Goal: Task Accomplishment & Management: Manage account settings

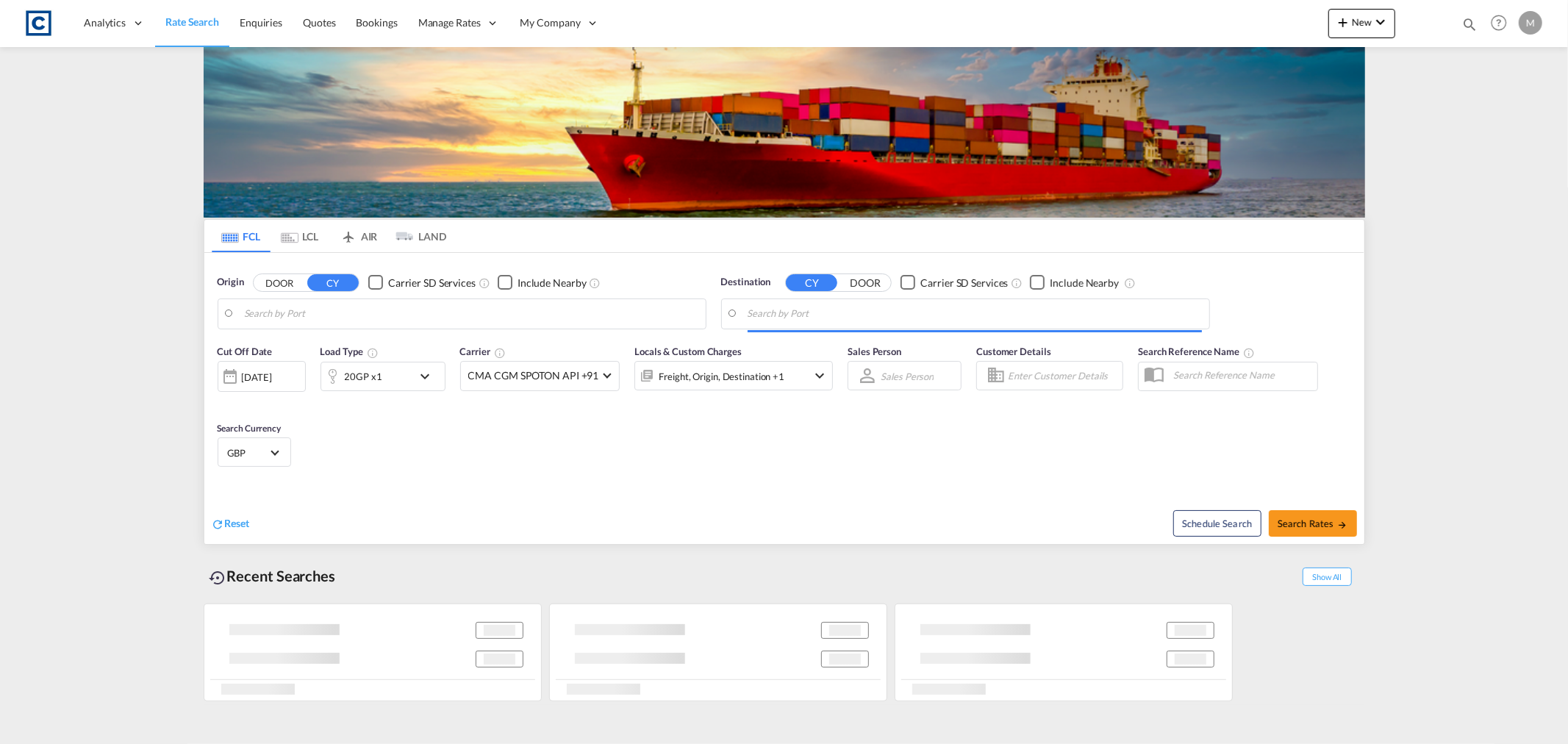
type input "GB-SS17, Thurrock"
type input "[GEOGRAPHIC_DATA], JMKIN"
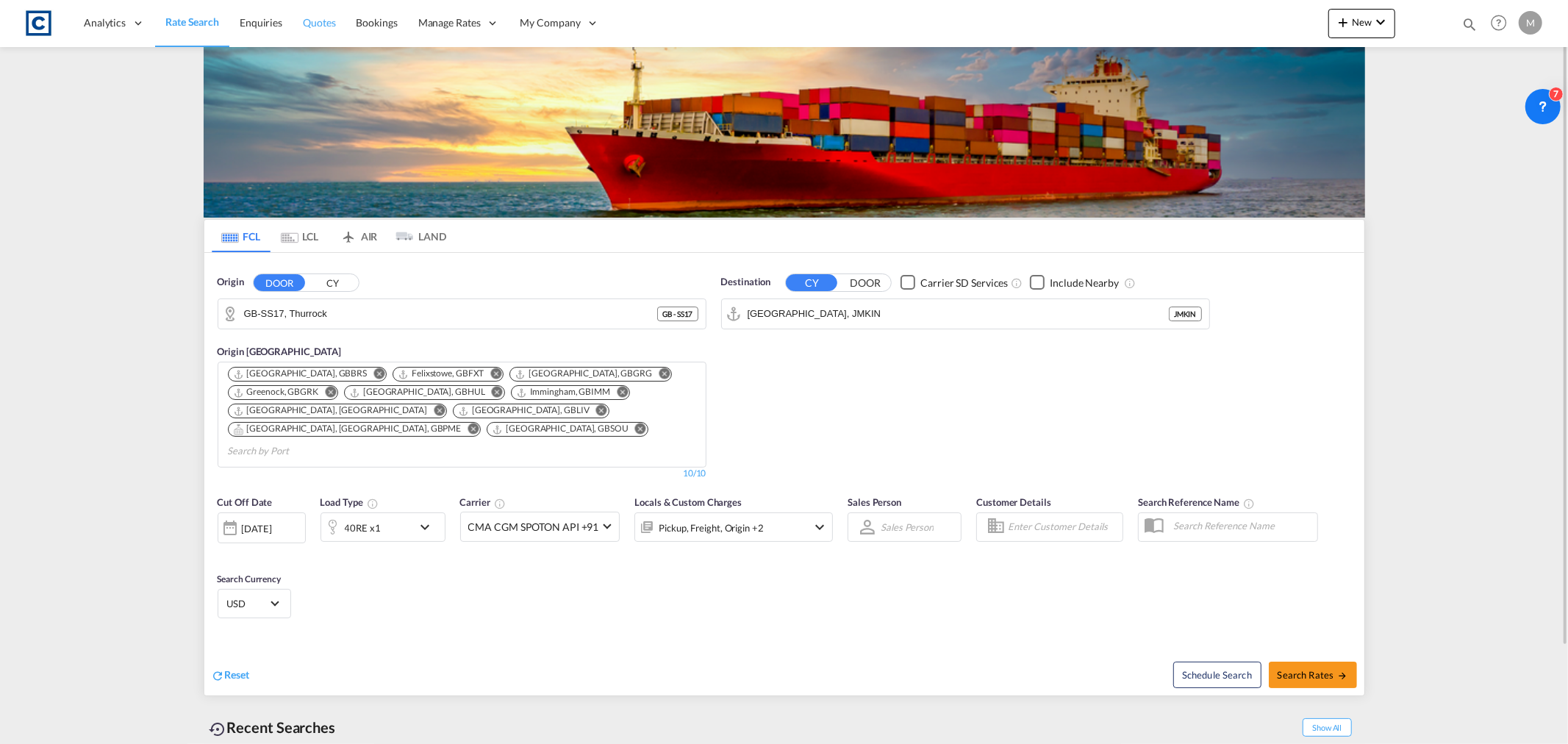
click at [331, 22] on span "Quotes" at bounding box center [319, 22] width 32 height 12
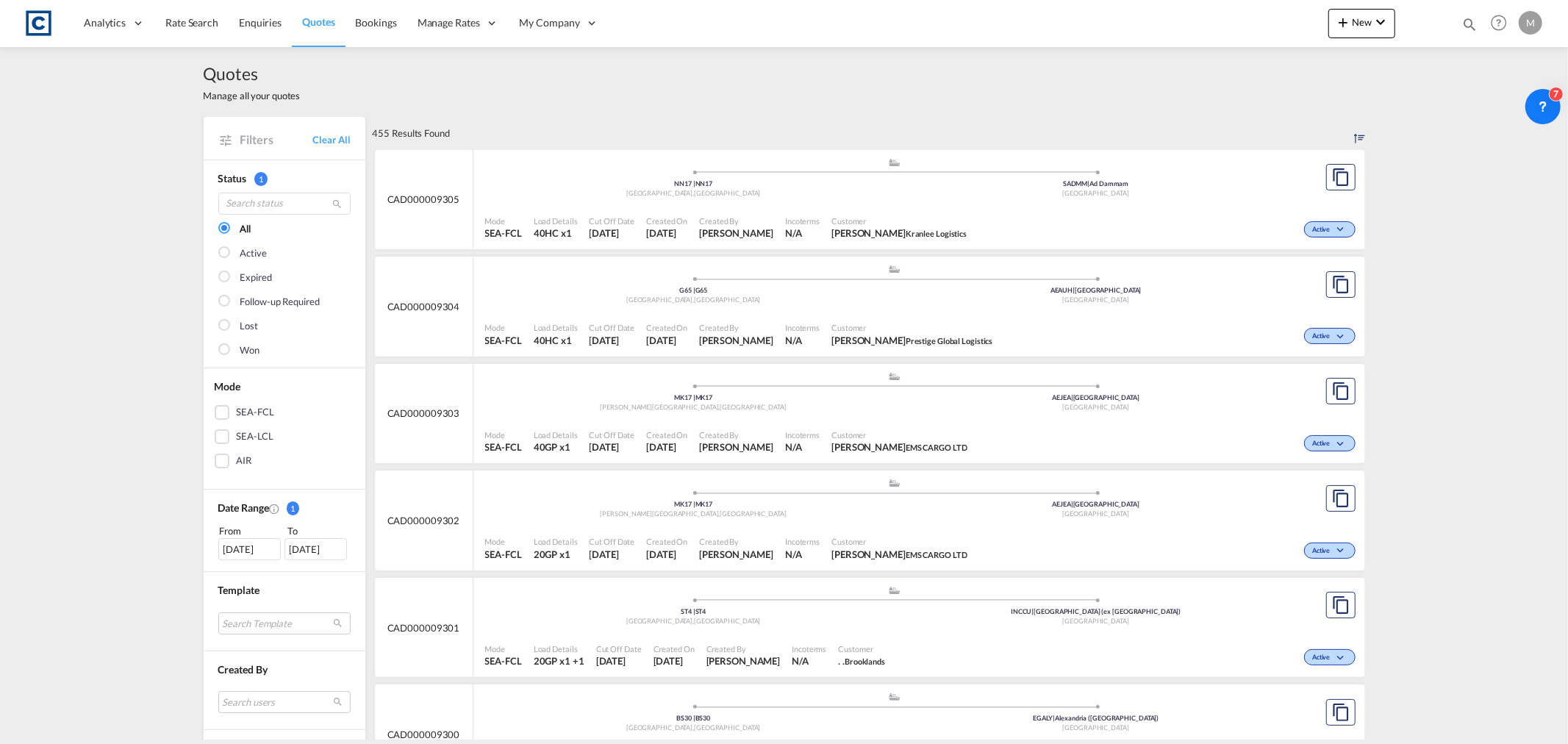
click at [225, 347] on div at bounding box center [226, 351] width 15 height 15
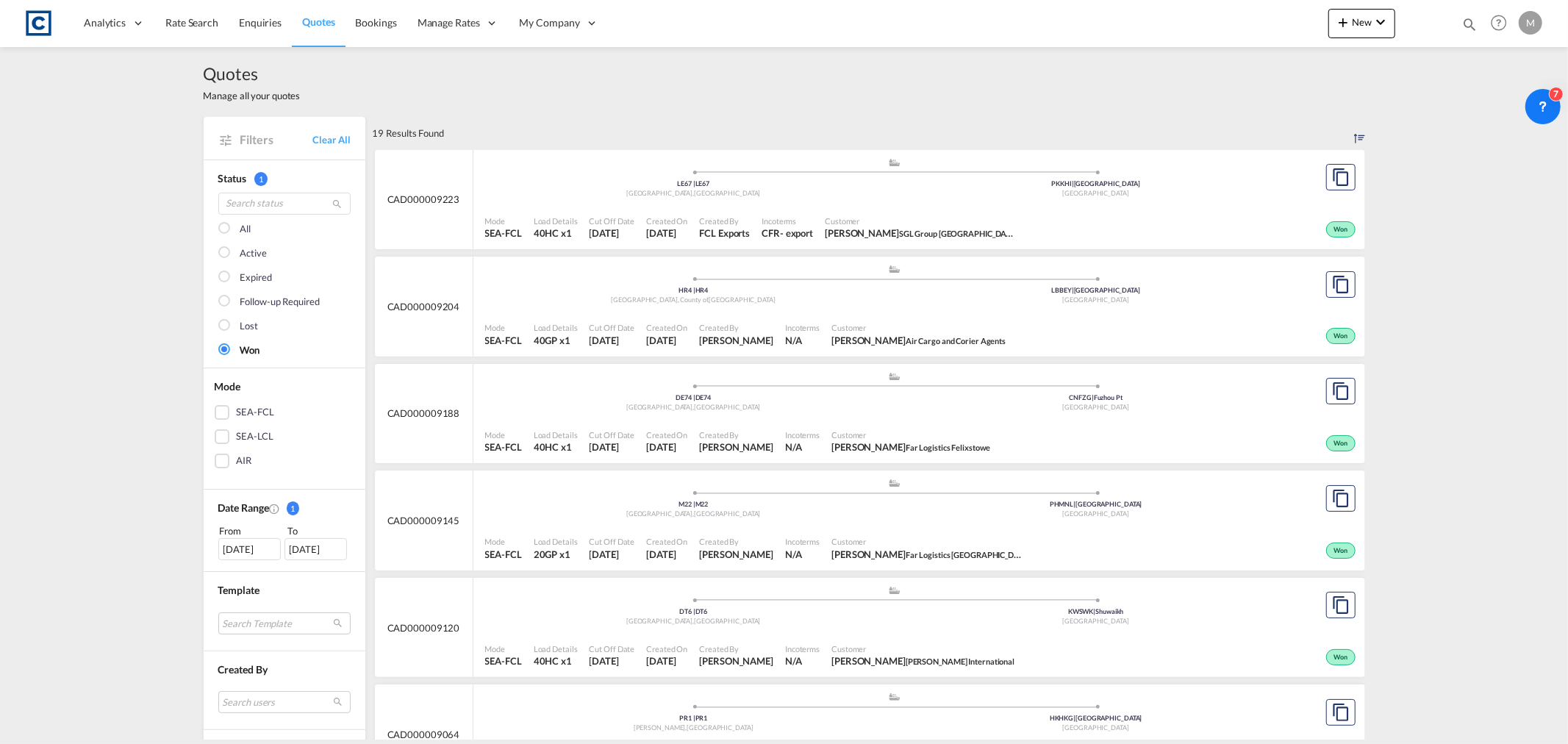
click at [245, 542] on div "[DATE]" at bounding box center [249, 549] width 62 height 22
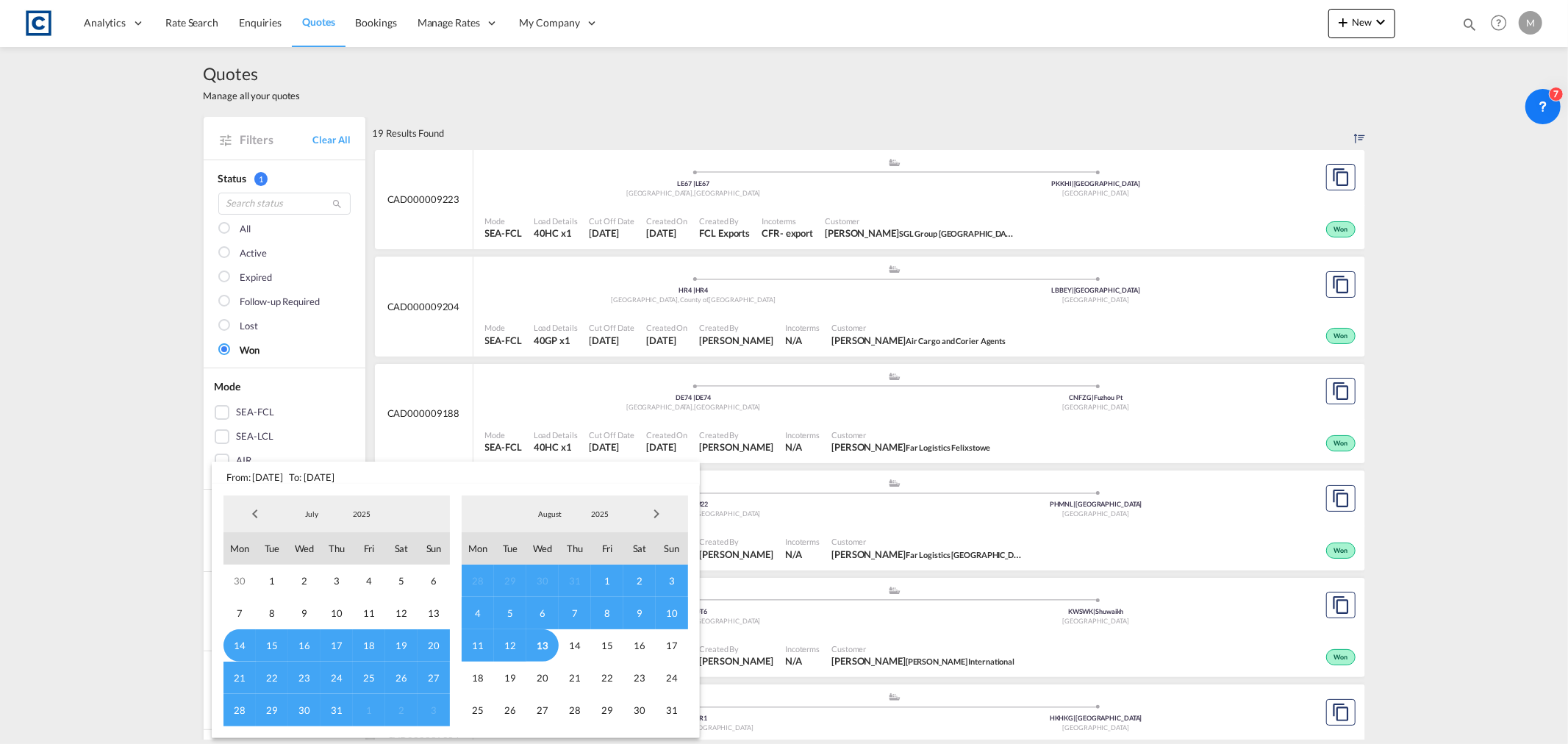
click at [253, 511] on span "Previous Month" at bounding box center [255, 513] width 29 height 29
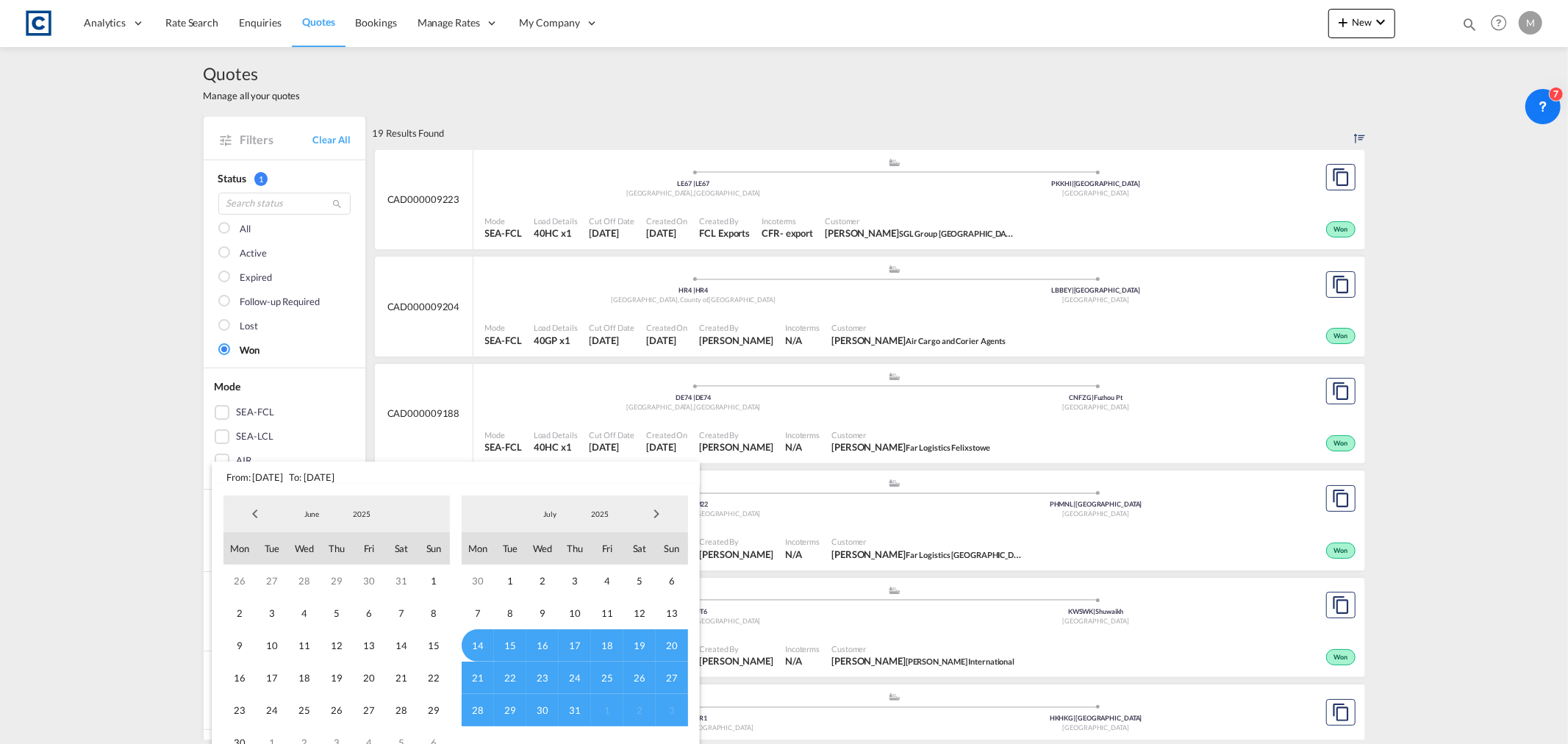
click at [253, 511] on span "Previous Month" at bounding box center [255, 513] width 29 height 29
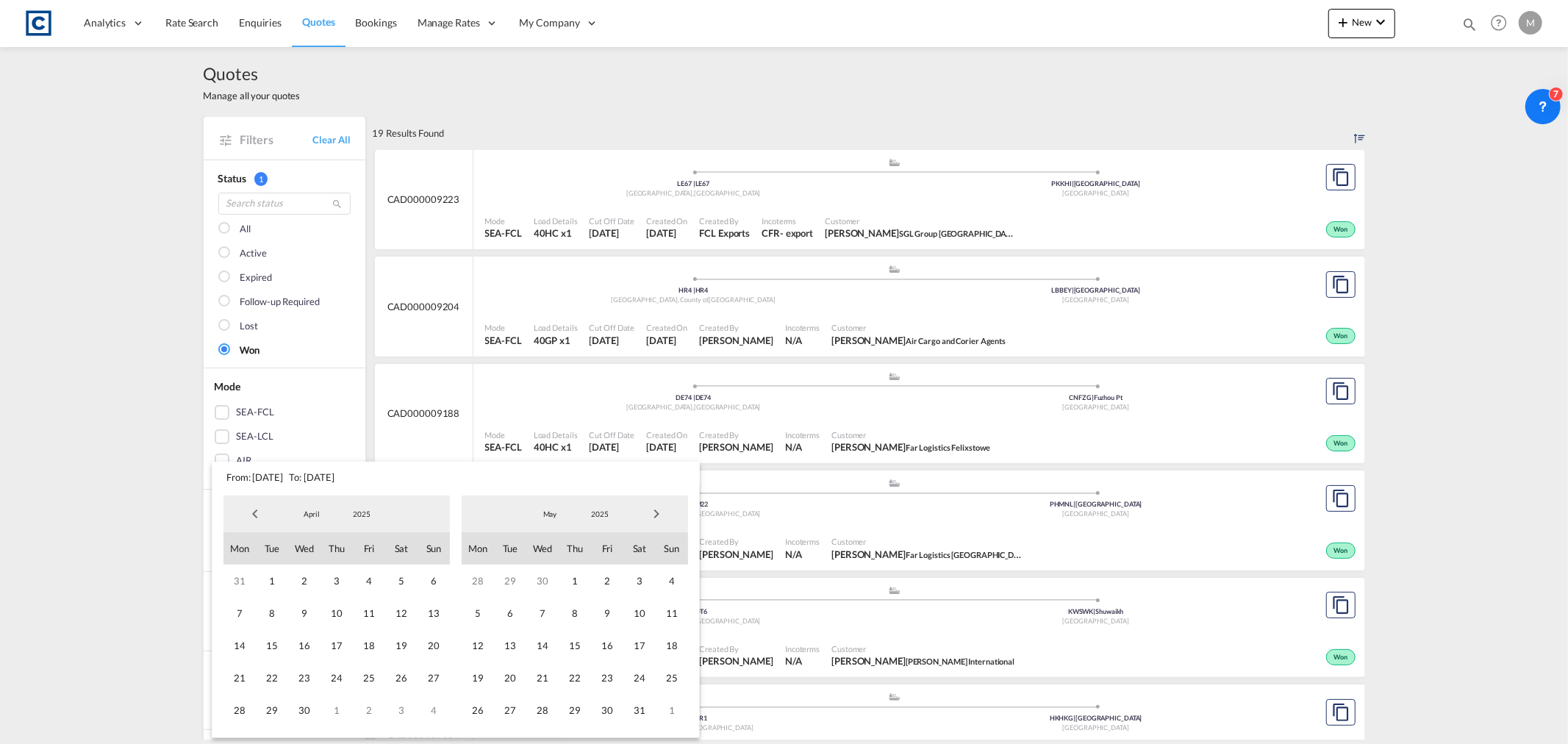
click at [253, 511] on span "Previous Month" at bounding box center [255, 513] width 29 height 29
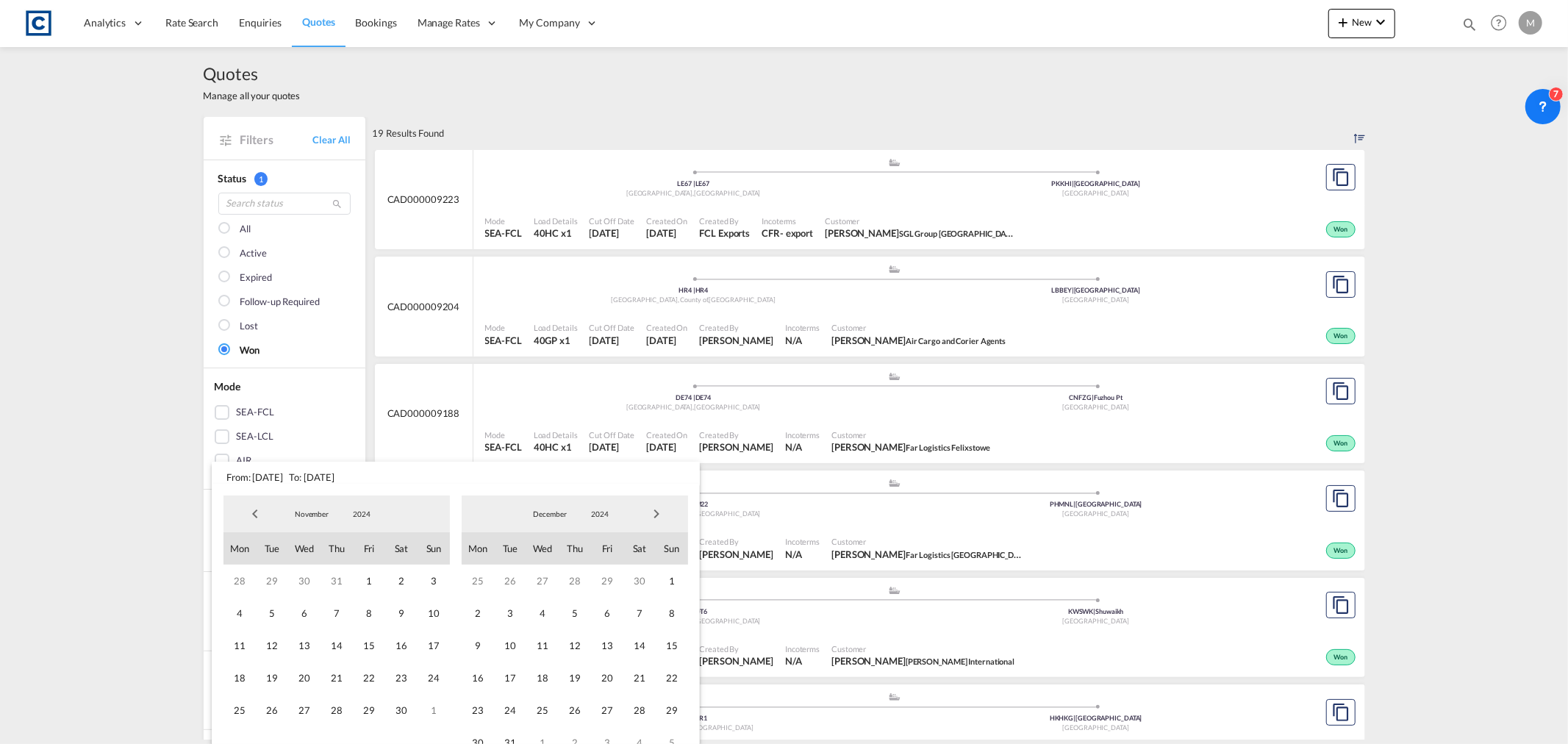
click at [253, 511] on span "Previous Month" at bounding box center [255, 513] width 29 height 29
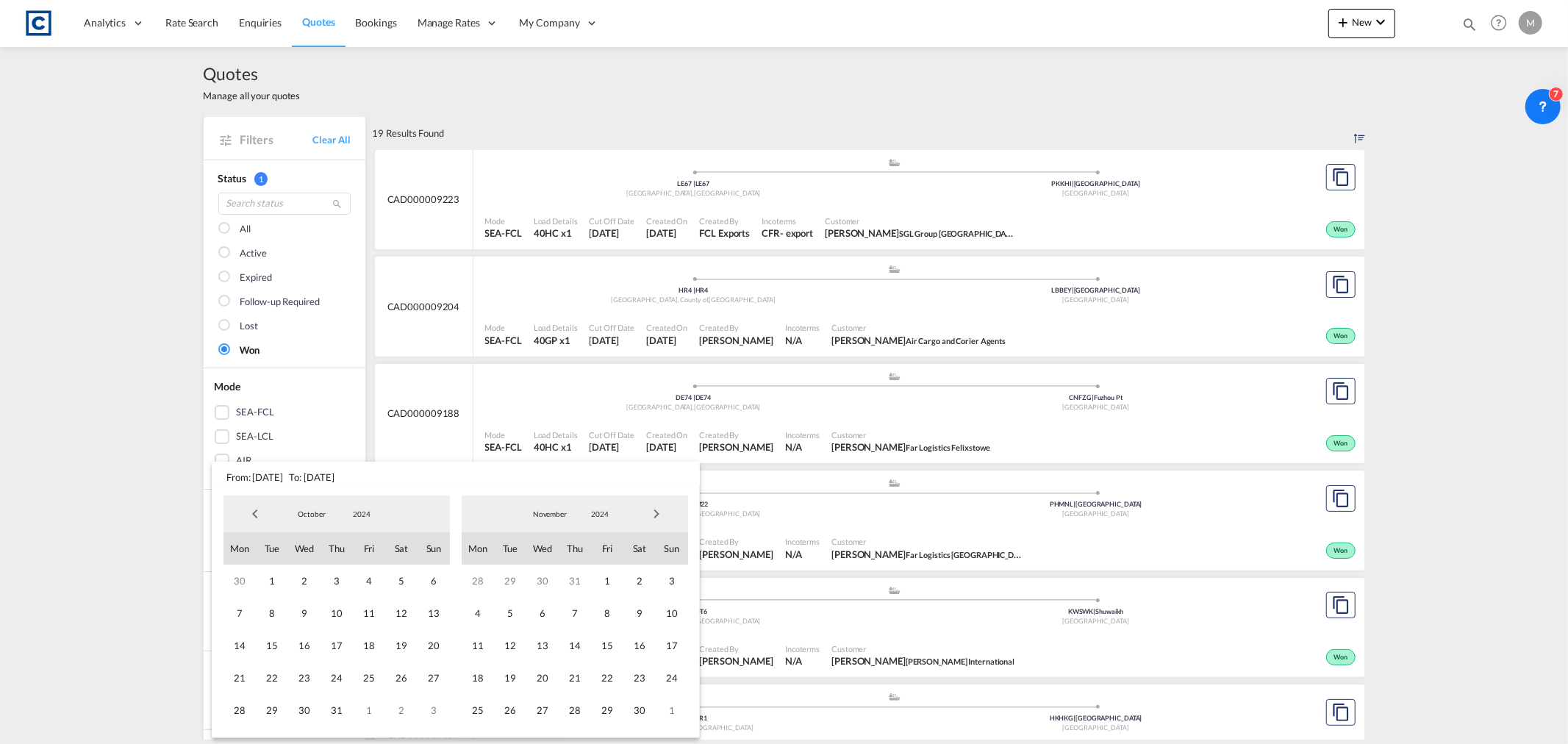
click at [253, 511] on span "Previous Month" at bounding box center [255, 513] width 29 height 29
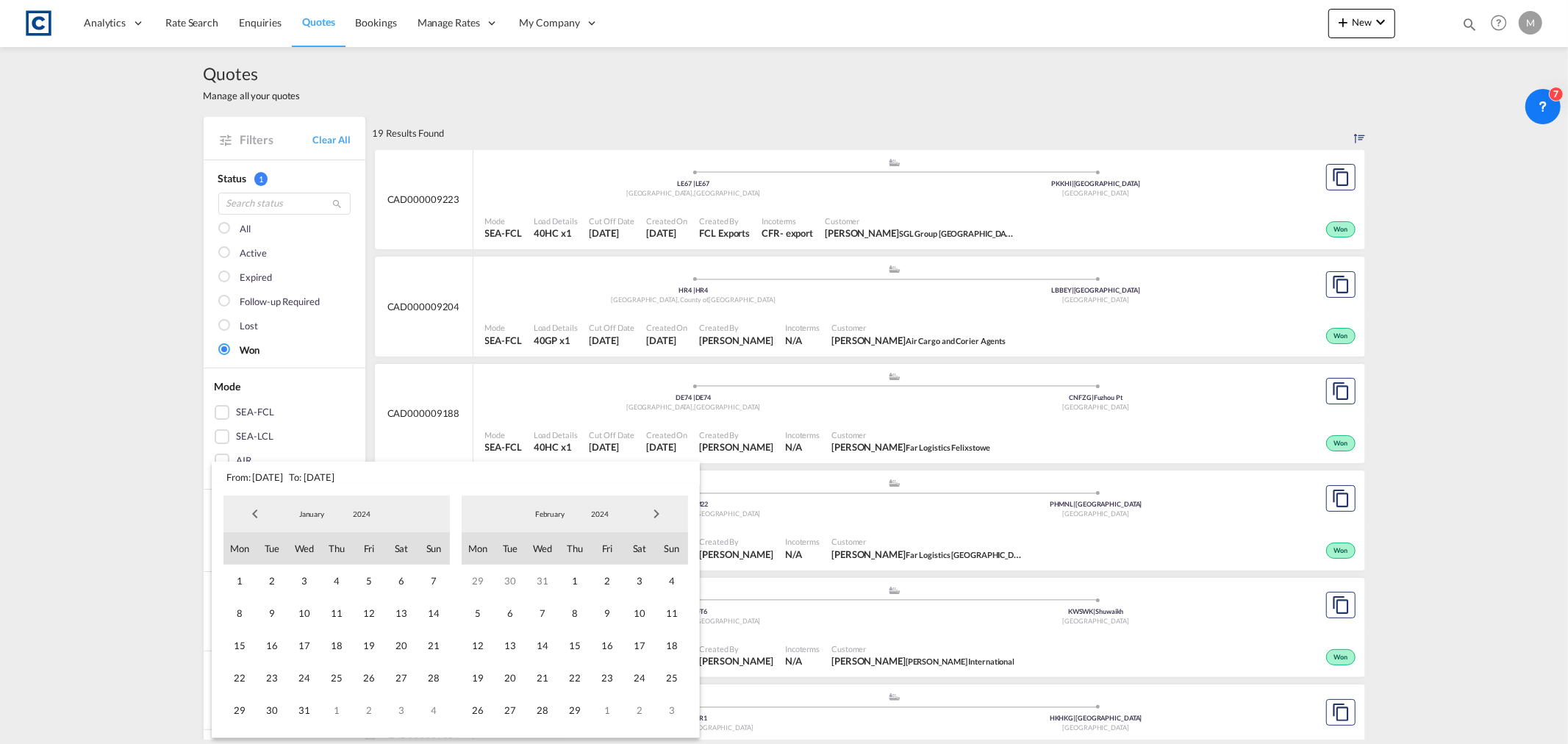
click at [253, 511] on span "Previous Month" at bounding box center [255, 513] width 29 height 29
click at [369, 581] on span "1" at bounding box center [369, 580] width 32 height 32
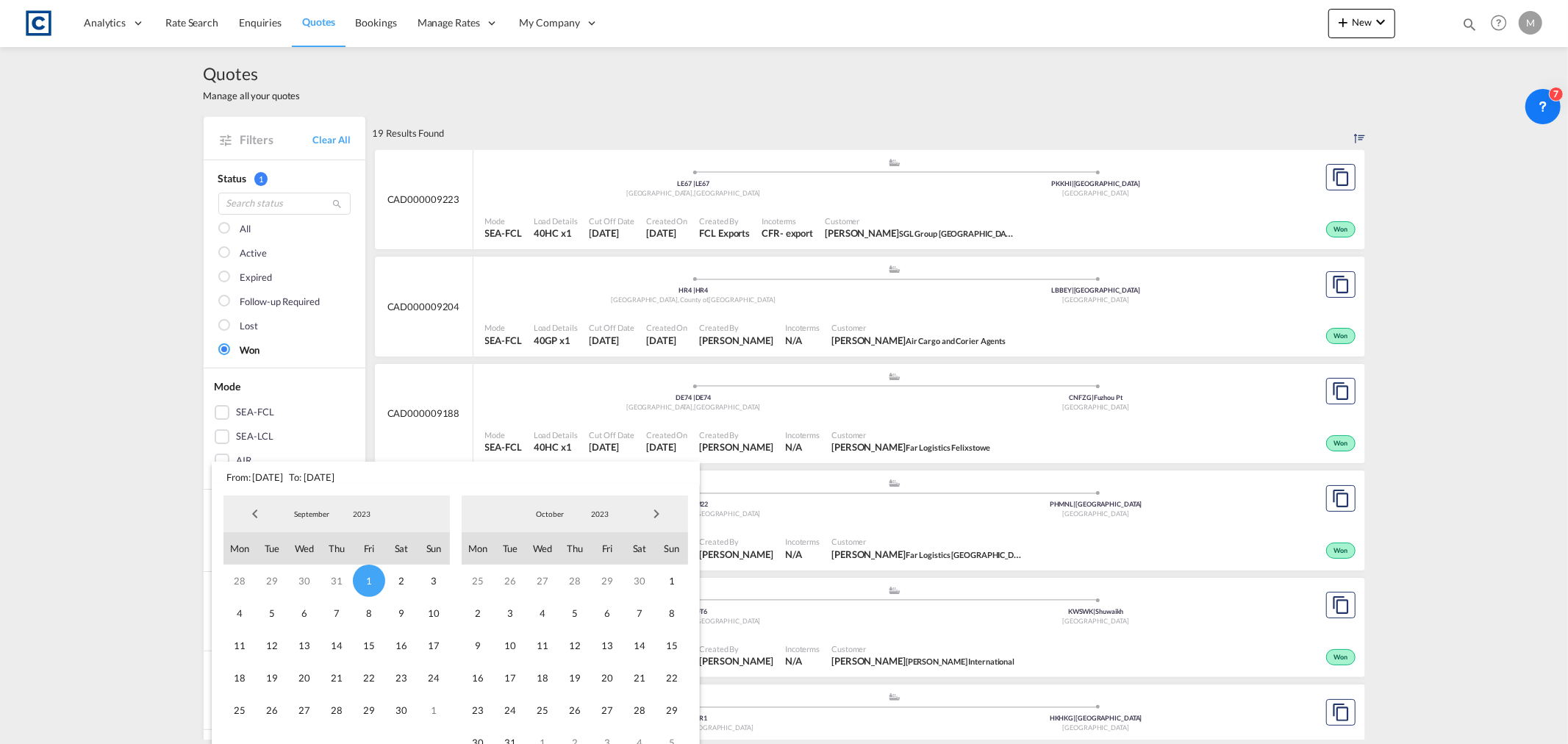
click at [657, 510] on span "Next Month" at bounding box center [656, 513] width 29 height 29
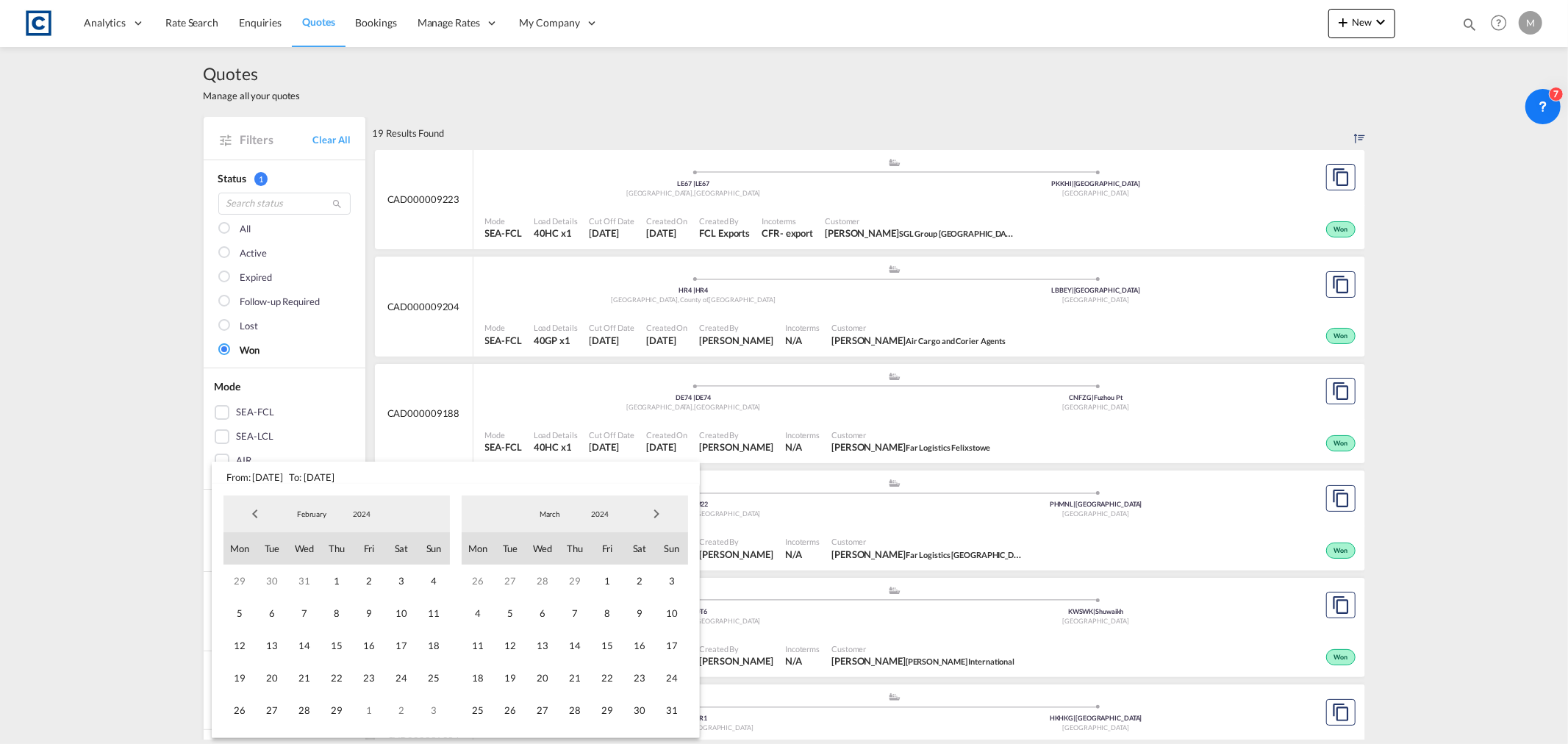
click at [657, 510] on span "Next Month" at bounding box center [656, 513] width 29 height 29
click at [657, 509] on span "Next Month" at bounding box center [656, 513] width 29 height 29
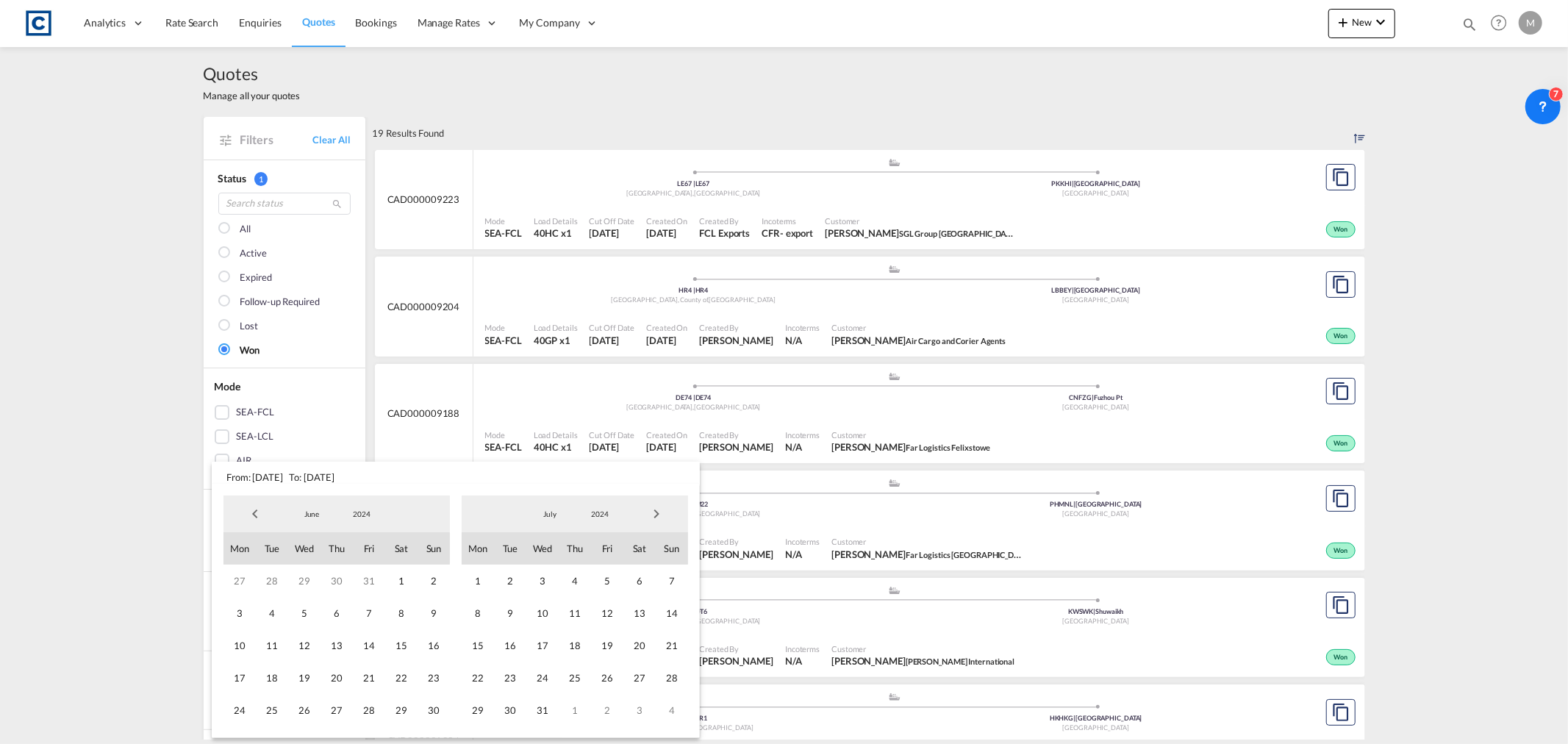
click at [657, 509] on span "Next Month" at bounding box center [656, 513] width 29 height 29
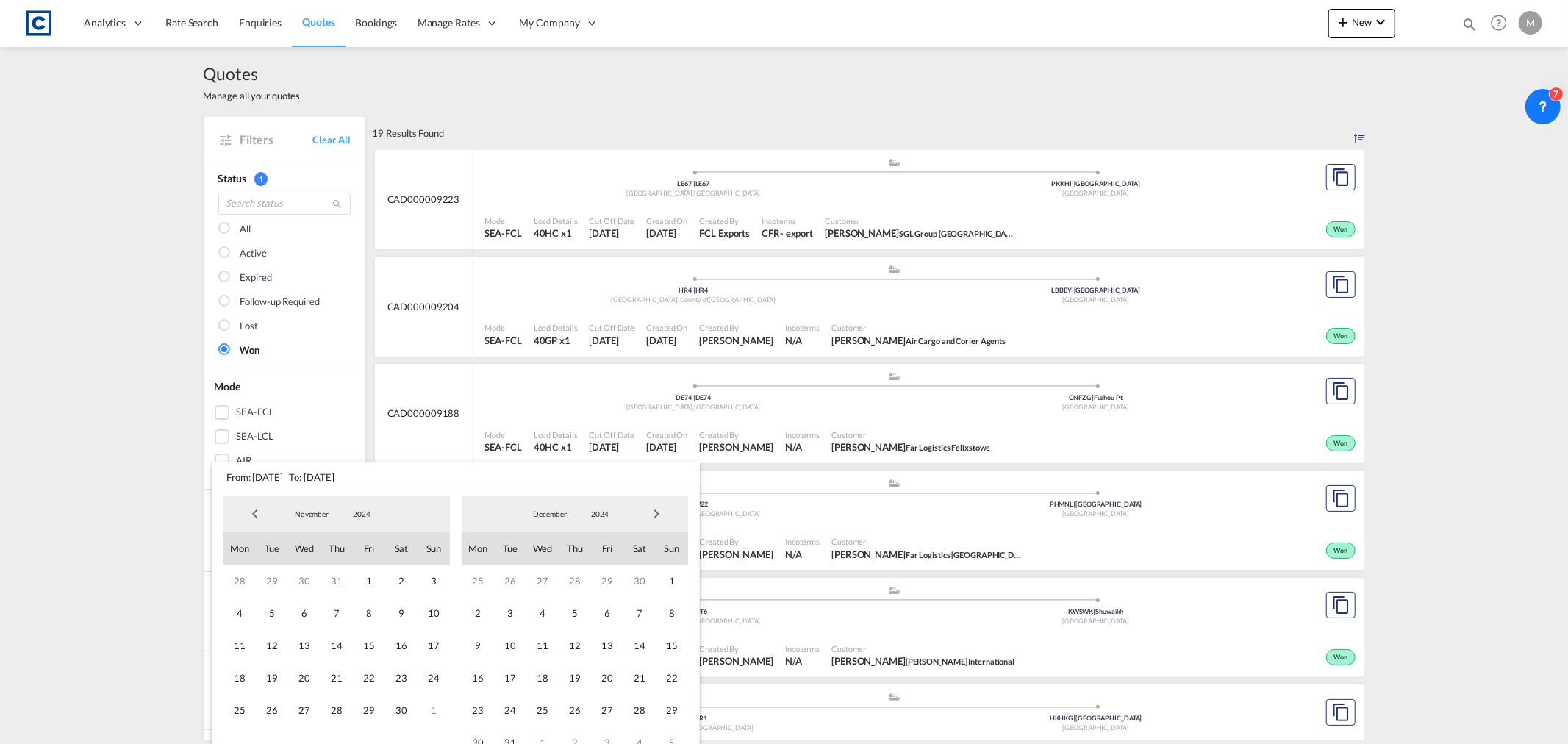
click at [657, 509] on span "Next Month" at bounding box center [656, 513] width 29 height 29
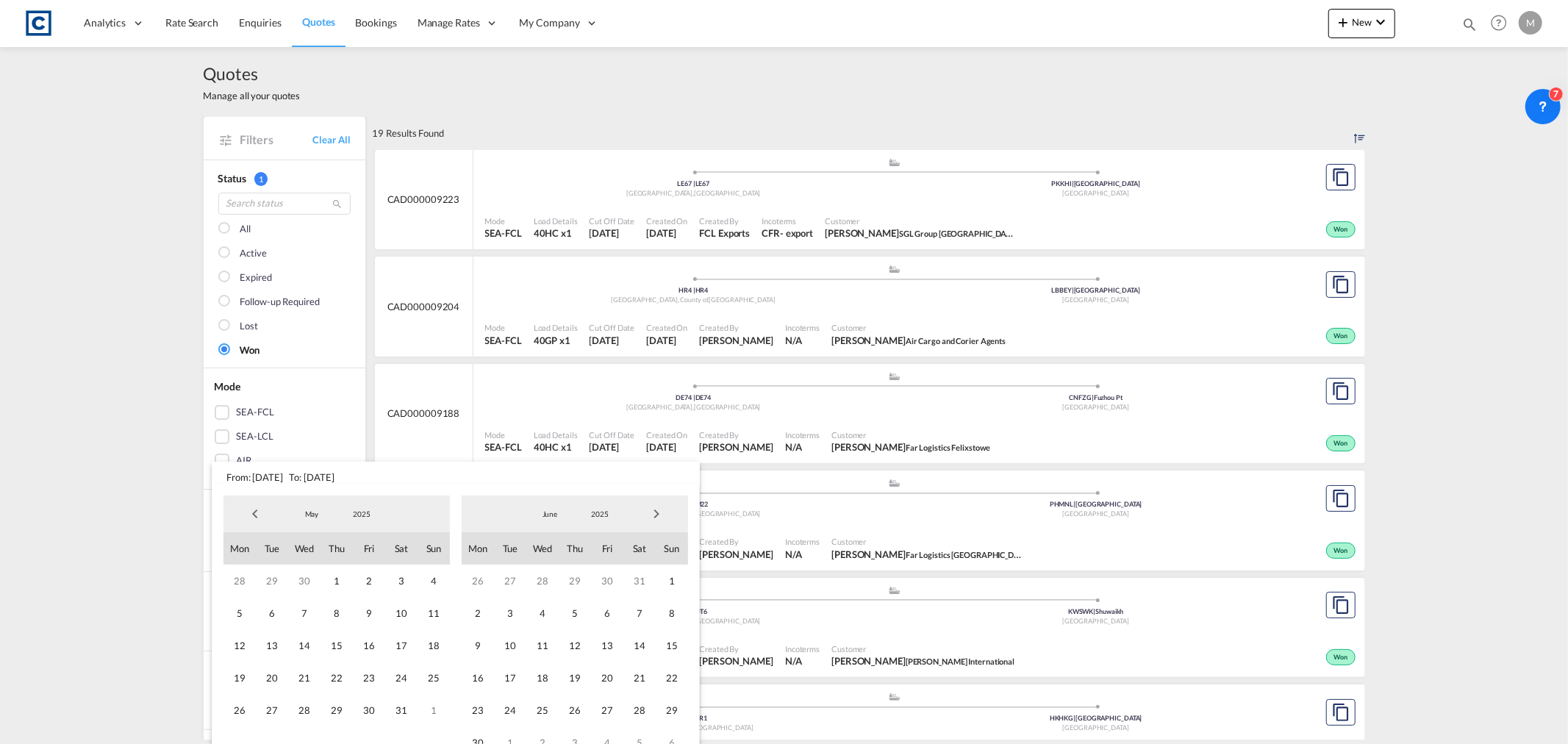
click at [657, 509] on span "Next Month" at bounding box center [656, 513] width 29 height 29
click at [481, 644] on span "11" at bounding box center [477, 645] width 32 height 32
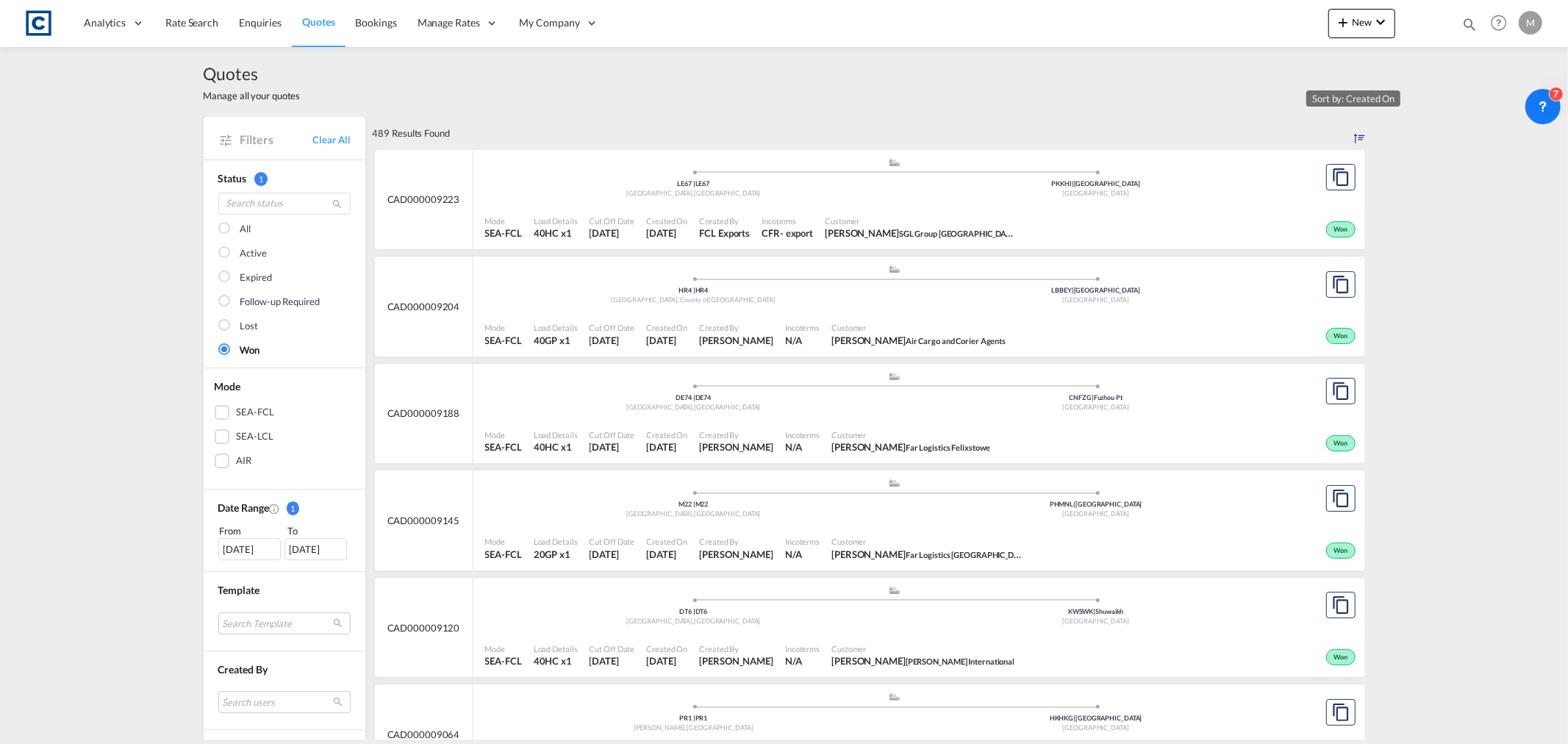
click at [1354, 135] on md-icon "Sort by: Created On" at bounding box center [1359, 138] width 11 height 11
click at [1335, 442] on span "Won" at bounding box center [1342, 444] width 17 height 10
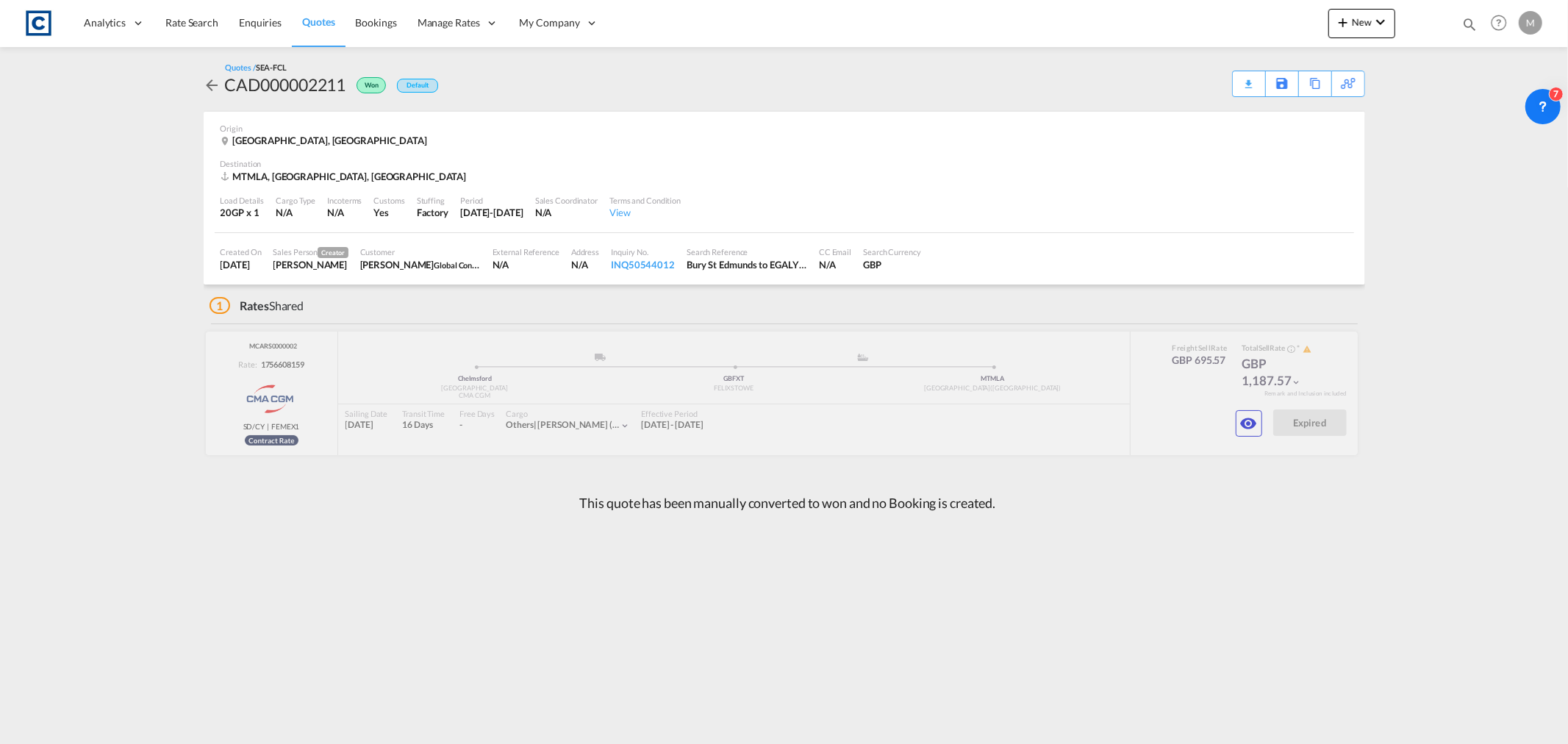
click at [209, 86] on md-icon "icon-arrow-left" at bounding box center [212, 85] width 17 height 17
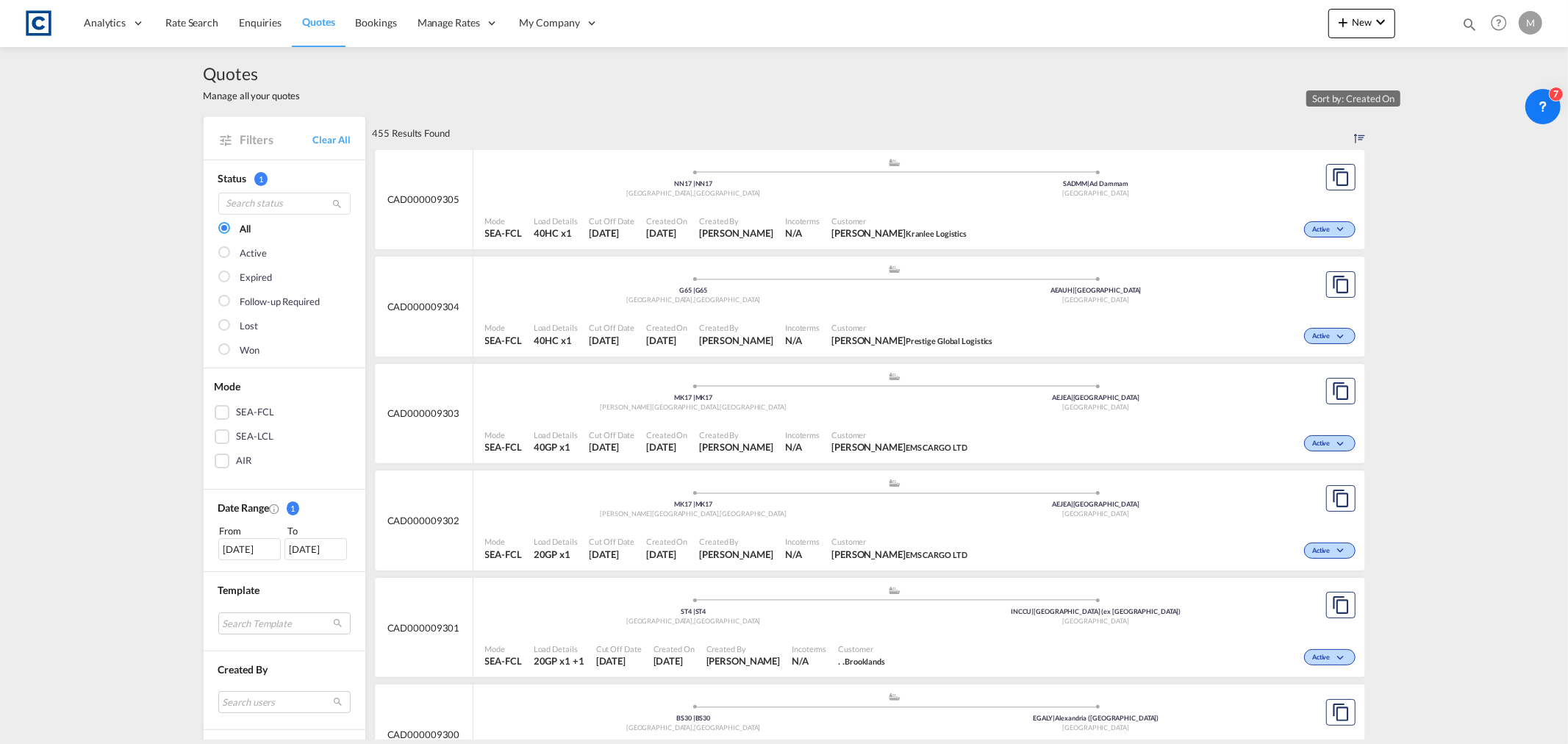
click at [1354, 138] on md-icon "Sort by: Created On" at bounding box center [1359, 138] width 11 height 11
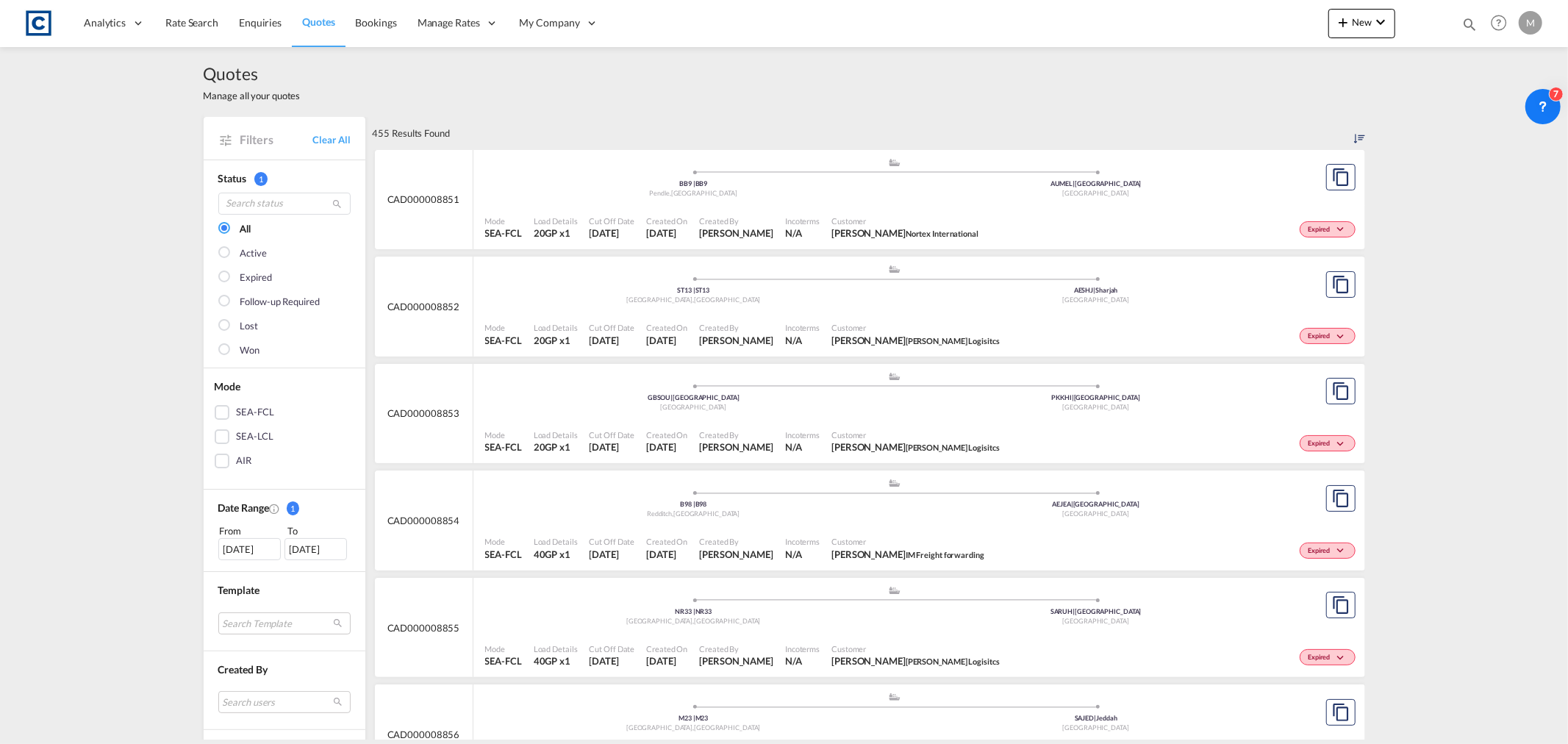
click at [218, 355] on div at bounding box center [226, 351] width 15 height 15
